Goal: Task Accomplishment & Management: Manage account settings

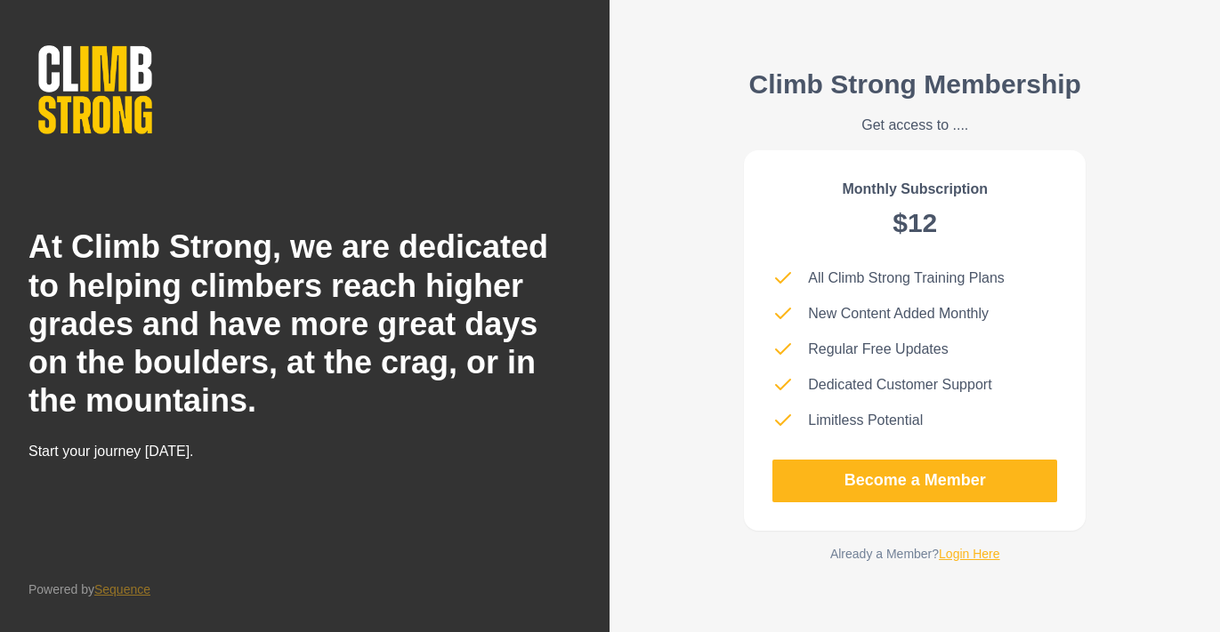
click at [954, 552] on link "Login Here" at bounding box center [969, 554] width 61 height 14
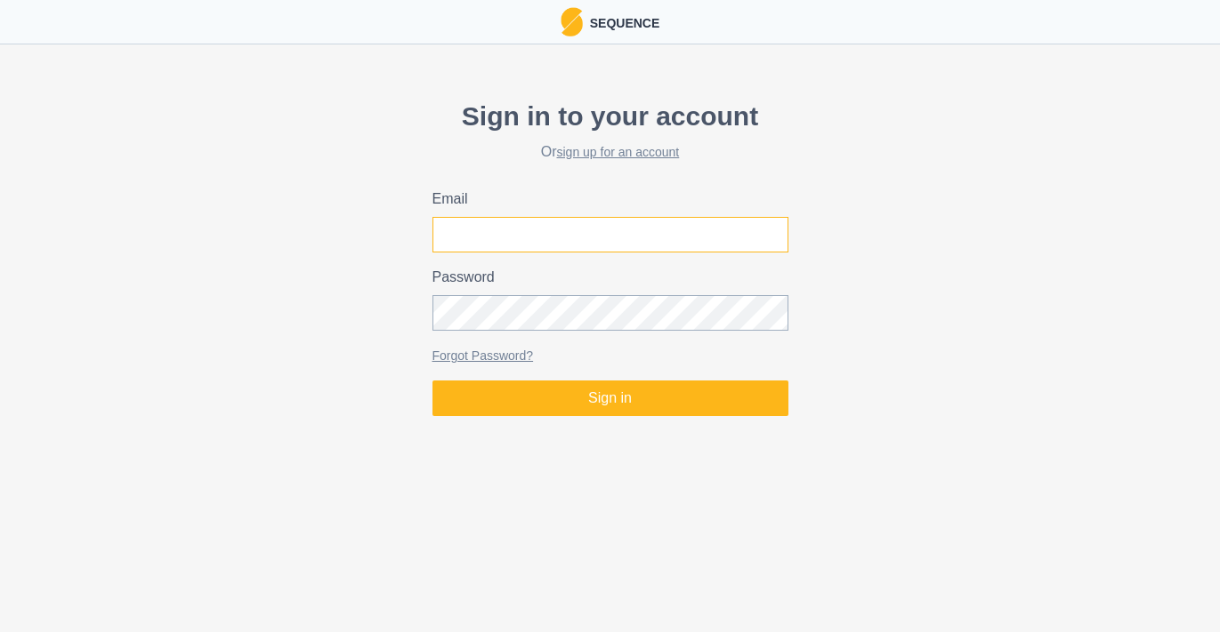
type input "[EMAIL_ADDRESS][DOMAIN_NAME]"
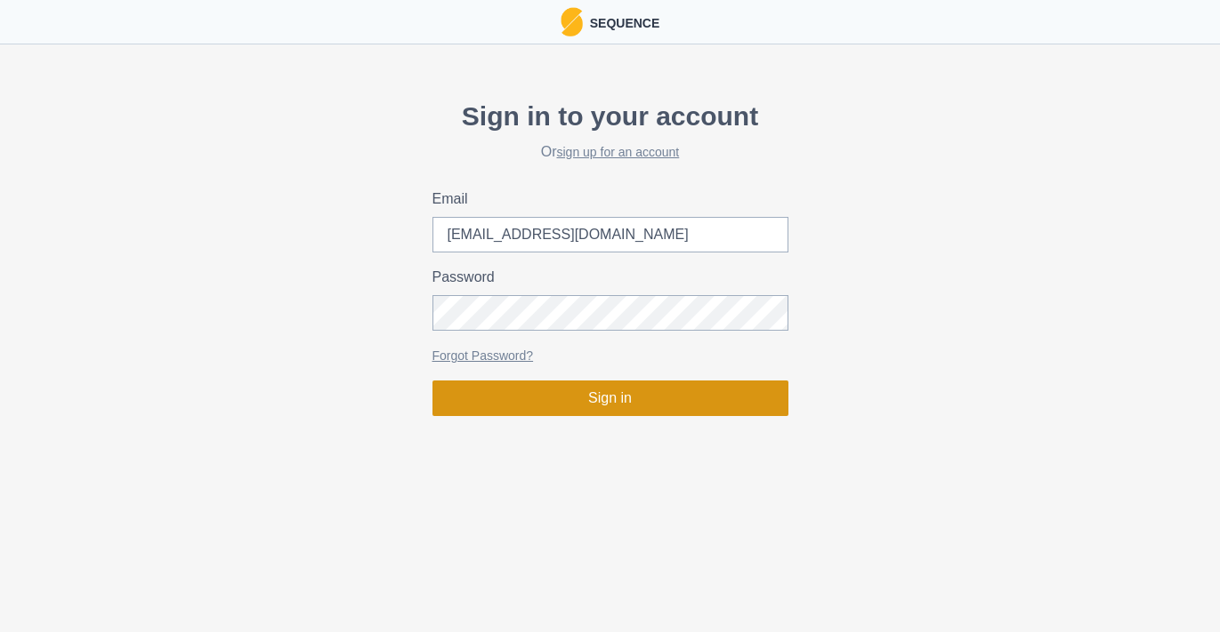
click at [610, 401] on button "Sign in" at bounding box center [610, 399] width 356 height 36
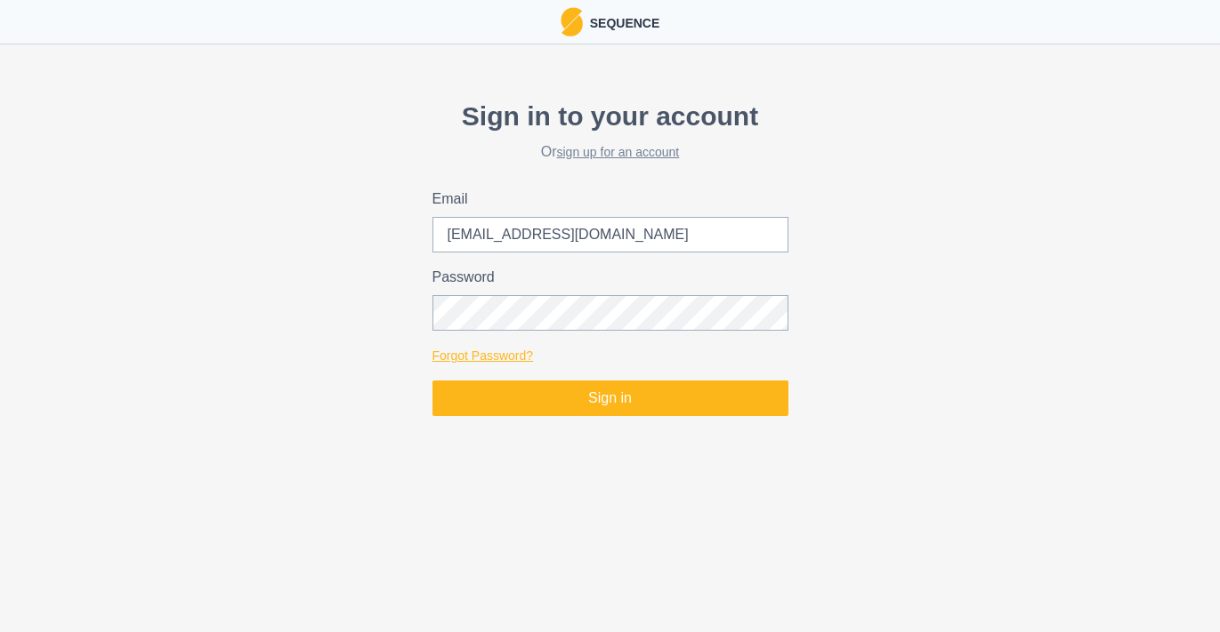
click at [480, 353] on link "Forgot Password?" at bounding box center [482, 356] width 101 height 14
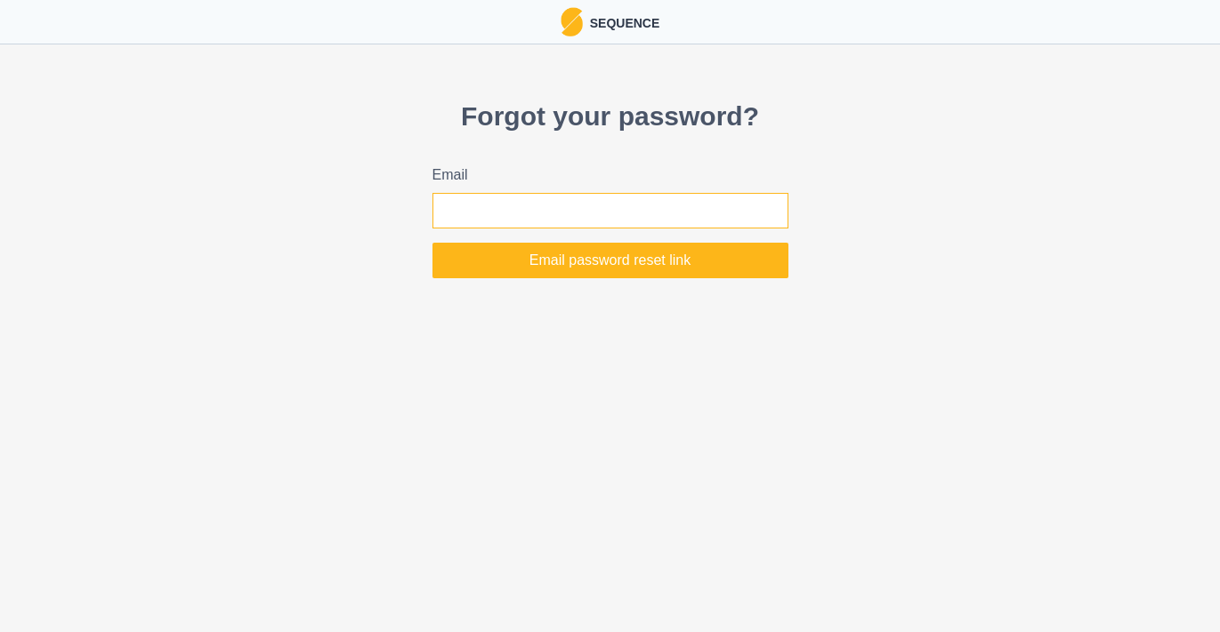
click at [622, 205] on input "Email" at bounding box center [610, 211] width 356 height 36
type input "[EMAIL_ADDRESS][DOMAIN_NAME]"
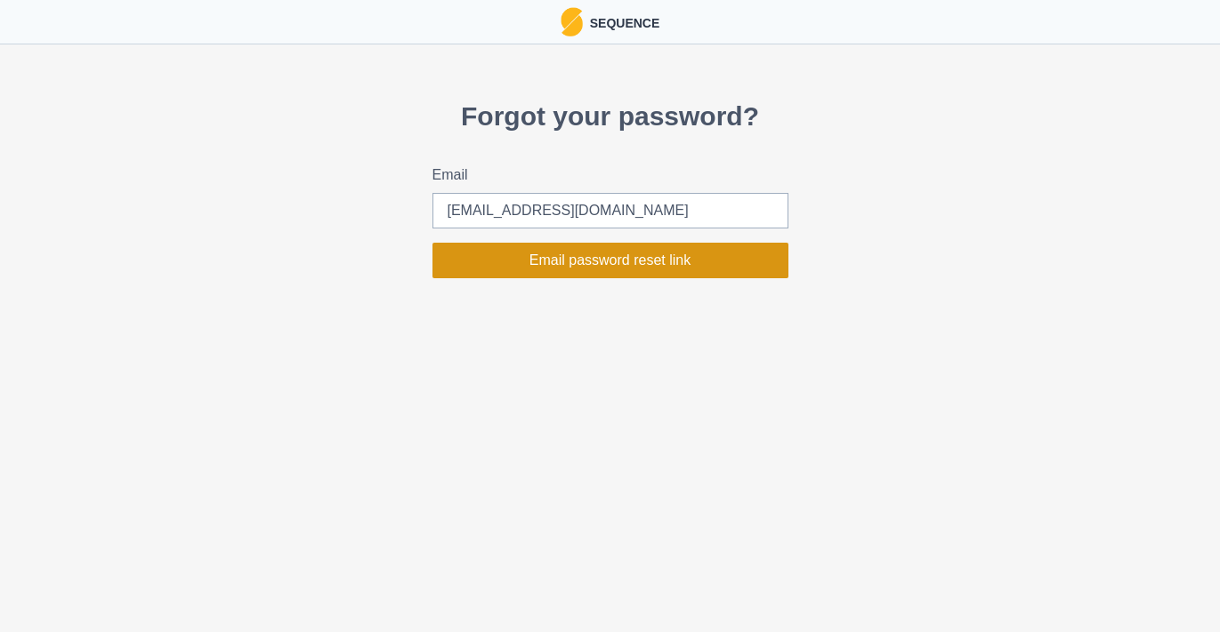
click at [607, 268] on button "Email password reset link" at bounding box center [610, 261] width 356 height 36
